Goal: Task Accomplishment & Management: Complete application form

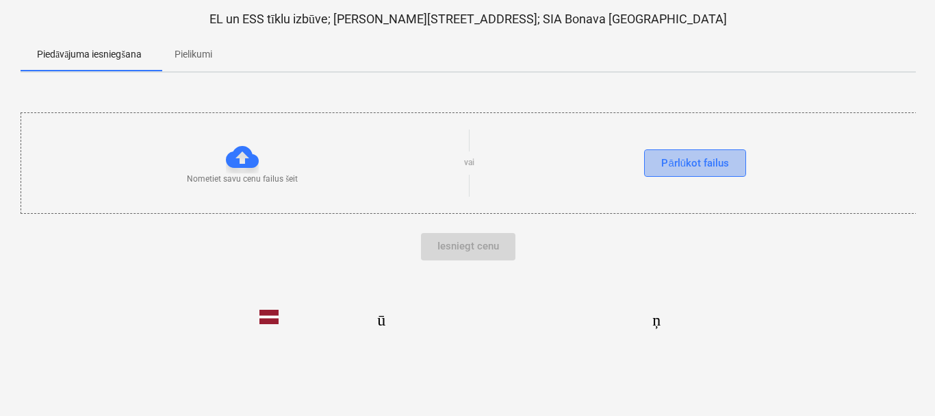
click at [695, 166] on font "Pārlūkot failus" at bounding box center [695, 163] width 68 height 12
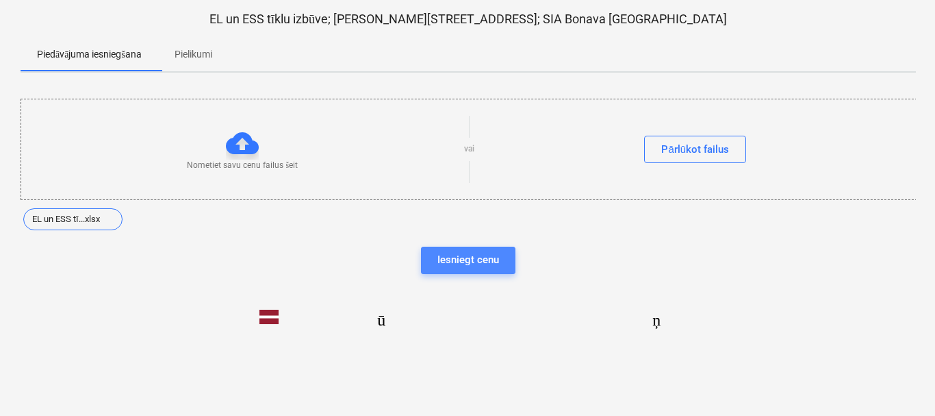
click at [483, 257] on font "Iesniegt cenu" at bounding box center [469, 259] width 62 height 12
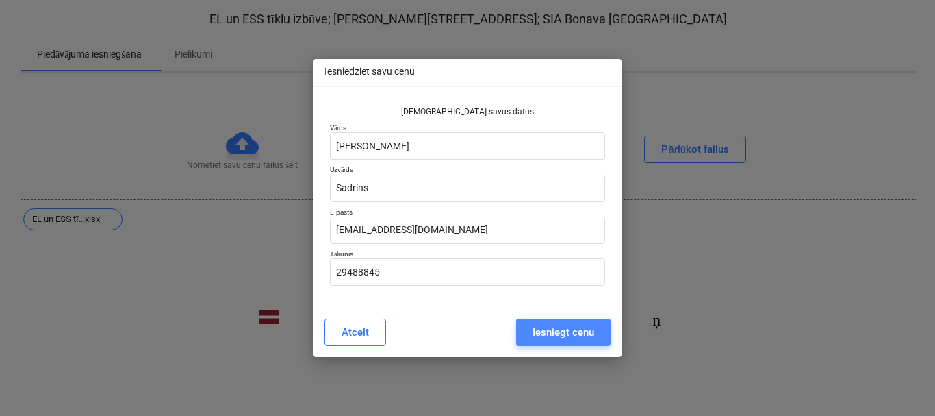
click at [554, 325] on font "Iesniegt cenu" at bounding box center [564, 332] width 62 height 18
